Goal: Task Accomplishment & Management: Manage account settings

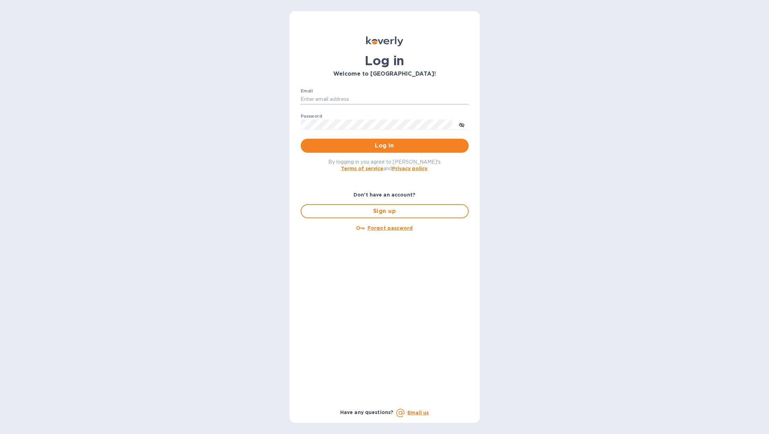
click at [324, 99] on input "Email" at bounding box center [385, 99] width 168 height 11
drag, startPoint x: 344, startPoint y: 140, endPoint x: 331, endPoint y: 132, distance: 15.3
click at [344, 140] on button "Log in" at bounding box center [385, 146] width 168 height 14
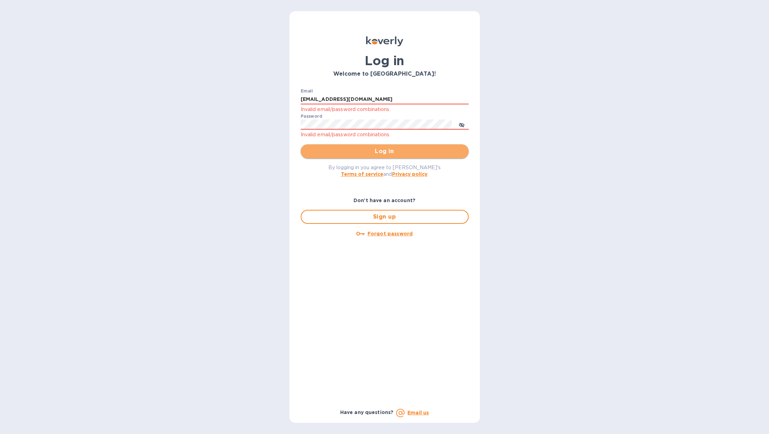
click at [380, 152] on span "Log in" at bounding box center [384, 151] width 157 height 8
drag, startPoint x: 382, startPoint y: 98, endPoint x: 214, endPoint y: 64, distance: 171.5
click at [214, 64] on div "Log in Welcome to Koverly! Email arkad2001@gmail.com Invalid email/password com…" at bounding box center [384, 217] width 769 height 434
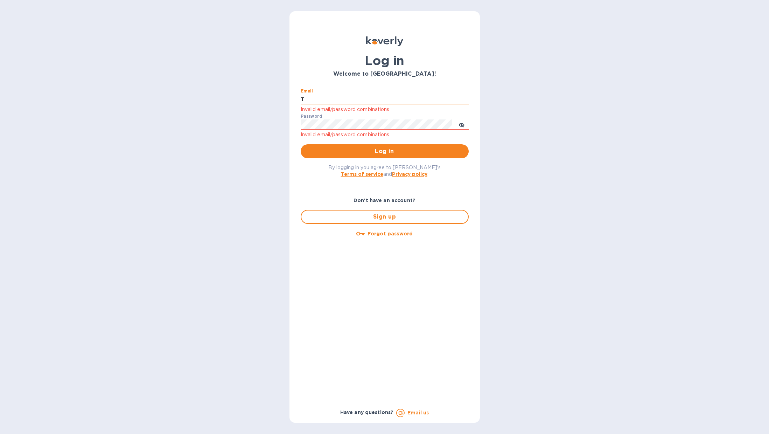
type input "tamanifood@gmail.com"
click at [385, 152] on span "Log in" at bounding box center [384, 151] width 157 height 8
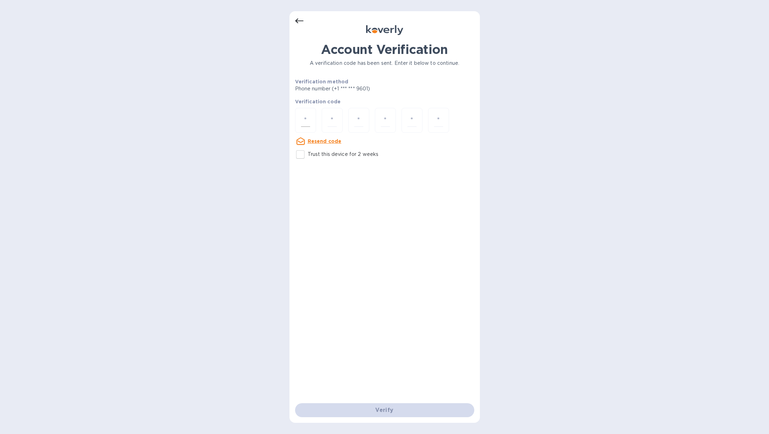
click at [305, 126] on input "number" at bounding box center [305, 120] width 9 height 13
type input "1"
type input "3"
type input "8"
type input "0"
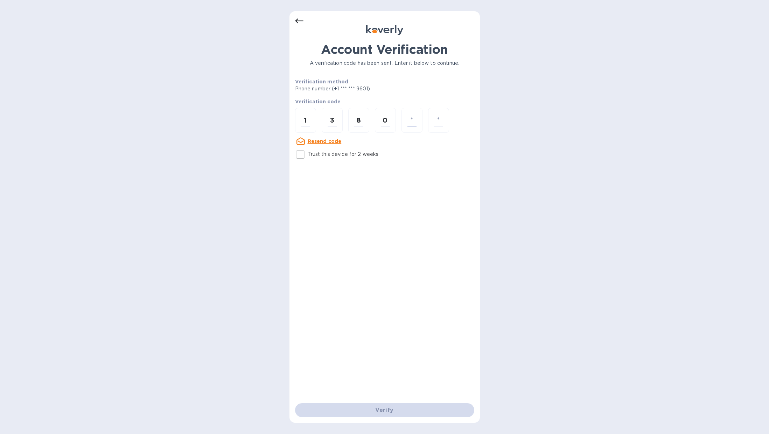
type input "2"
type input "1"
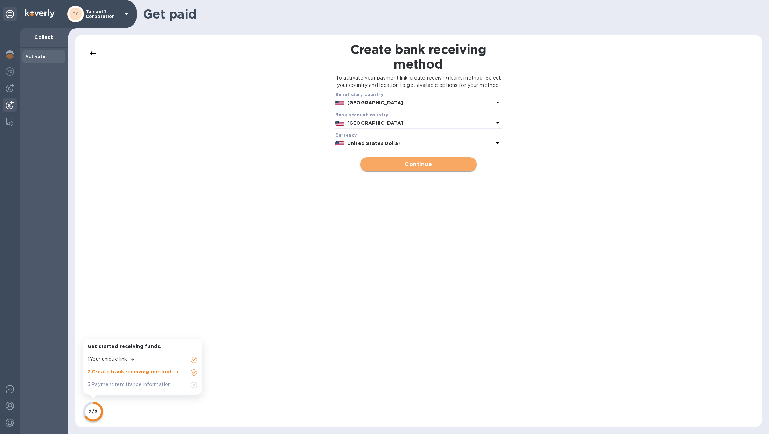
click at [445, 168] on span "Continue" at bounding box center [418, 164] width 105 height 8
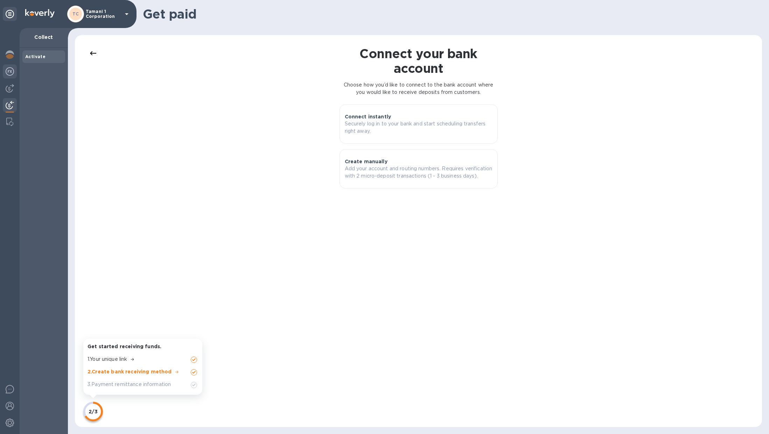
click at [6, 69] on img at bounding box center [10, 71] width 8 height 8
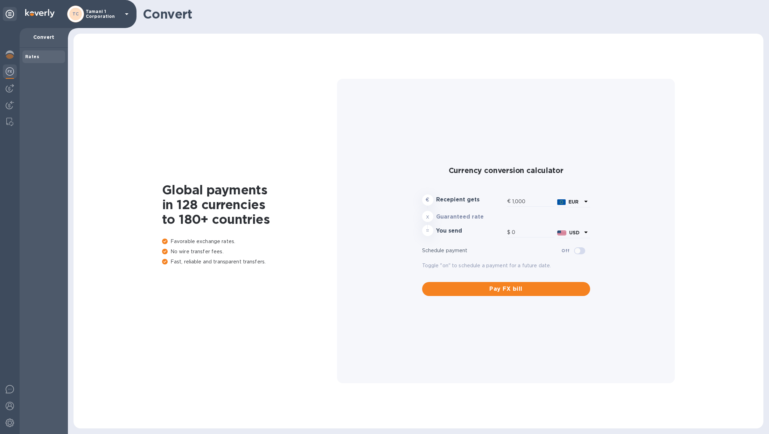
type input "1,172.95"
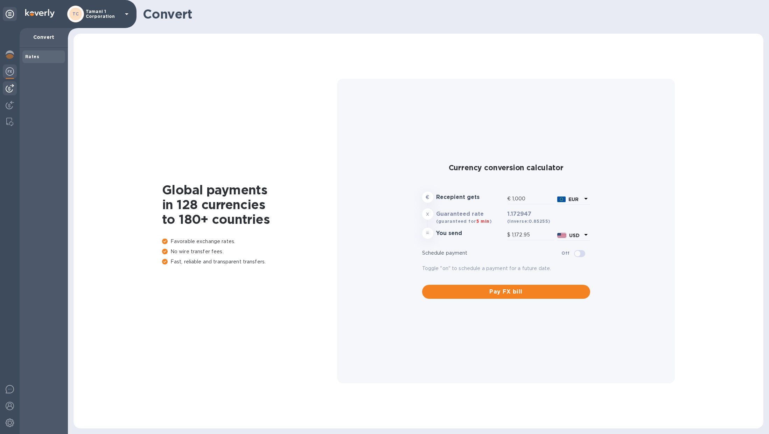
click at [4, 86] on div at bounding box center [10, 88] width 14 height 14
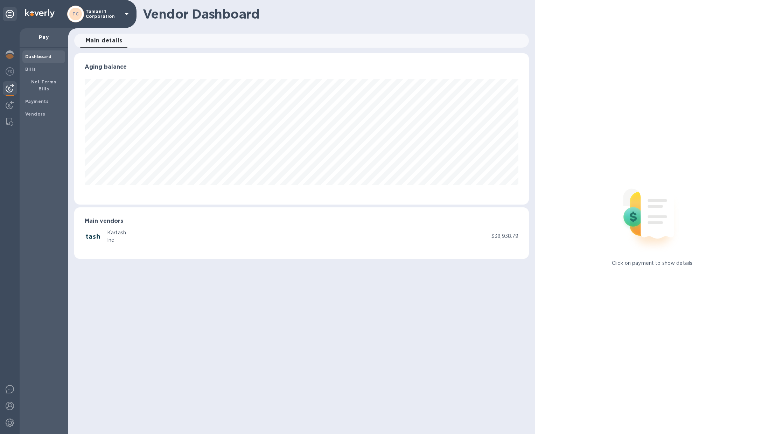
scroll to position [151, 455]
click at [47, 68] on span "Bills" at bounding box center [43, 69] width 37 height 7
